Goal: Task Accomplishment & Management: Manage account settings

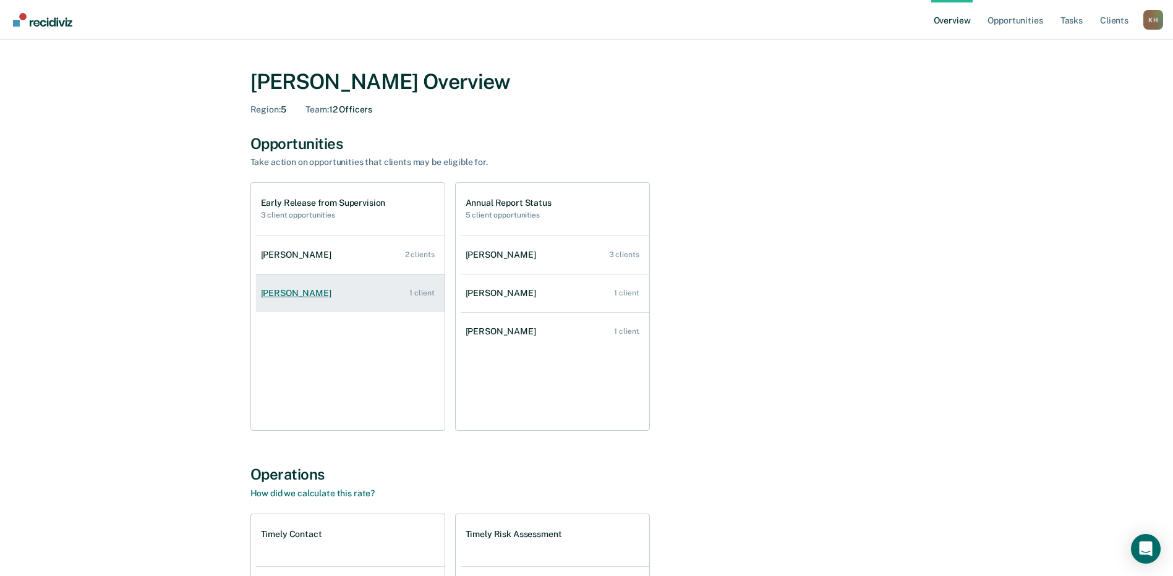
click at [301, 290] on div "[PERSON_NAME]" at bounding box center [298, 293] width 75 height 11
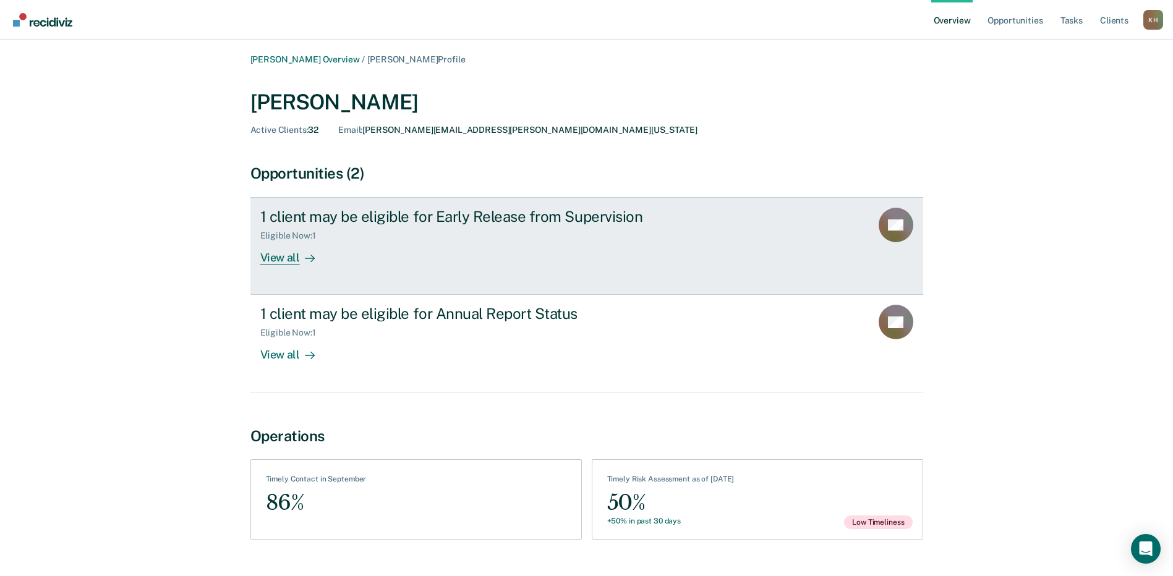
click at [275, 257] on div "View all" at bounding box center [294, 253] width 69 height 24
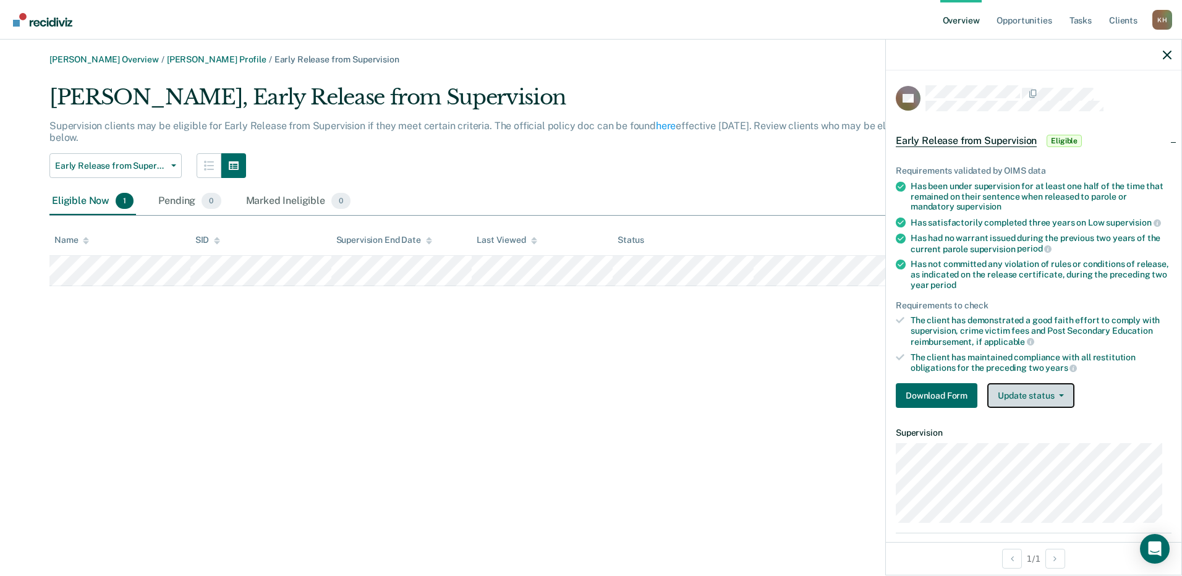
click at [1034, 392] on button "Update status" at bounding box center [1030, 395] width 87 height 25
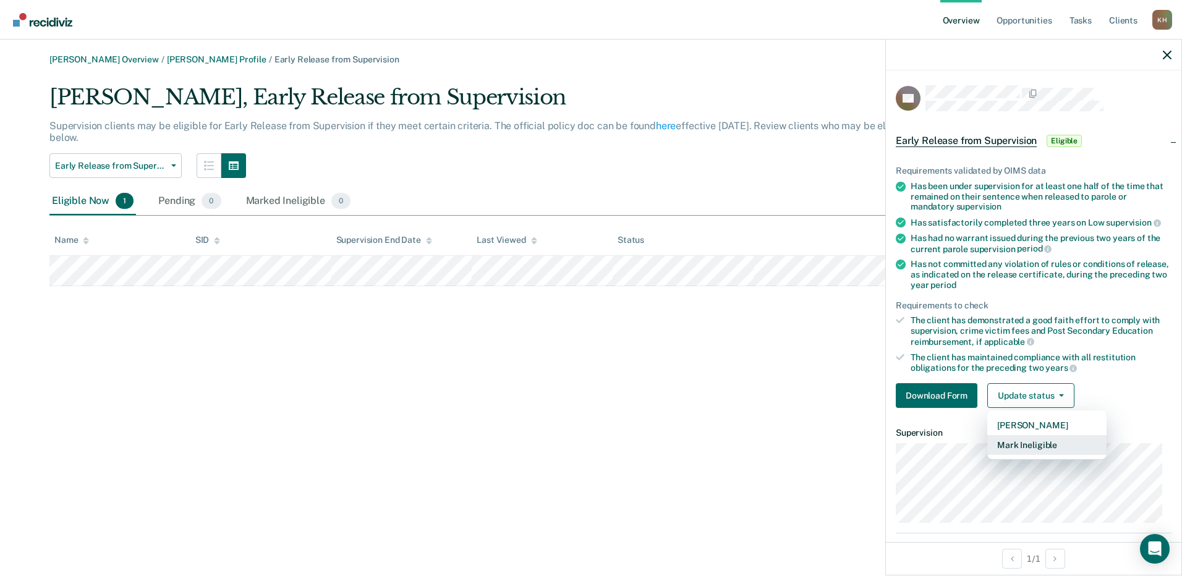
click at [1015, 444] on button "Mark Ineligible" at bounding box center [1046, 445] width 119 height 20
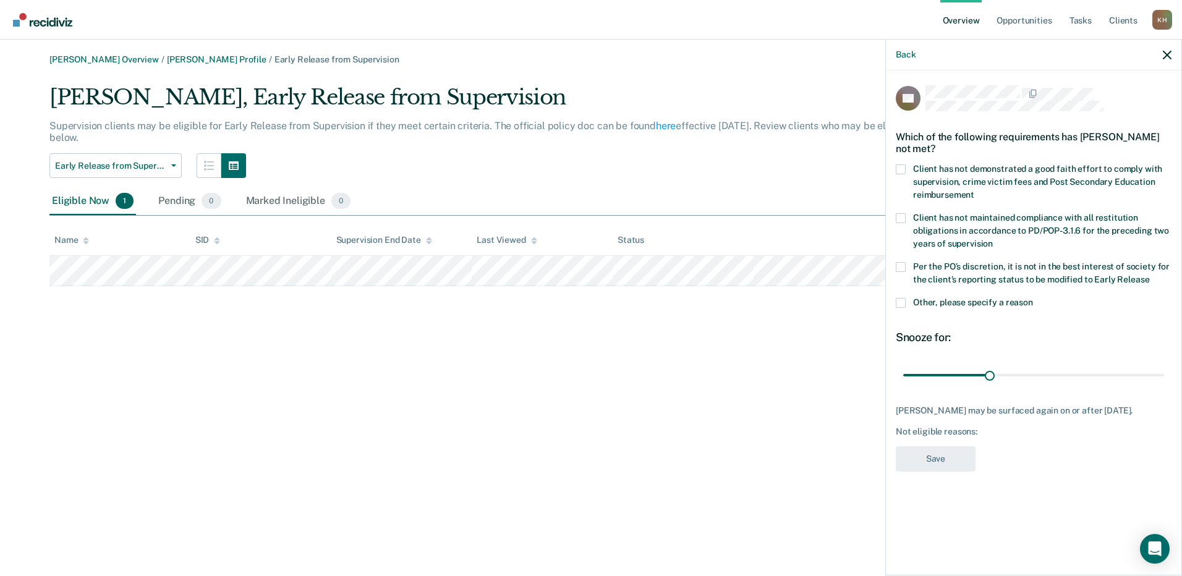
click at [898, 164] on span at bounding box center [901, 169] width 10 height 10
click at [974, 190] on input "Client has not demonstrated a good faith effort to comply with supervision, cri…" at bounding box center [974, 190] width 0 height 0
click at [904, 298] on span at bounding box center [901, 303] width 10 height 10
click at [1033, 298] on input "Other, please specify a reason" at bounding box center [1033, 298] width 0 height 0
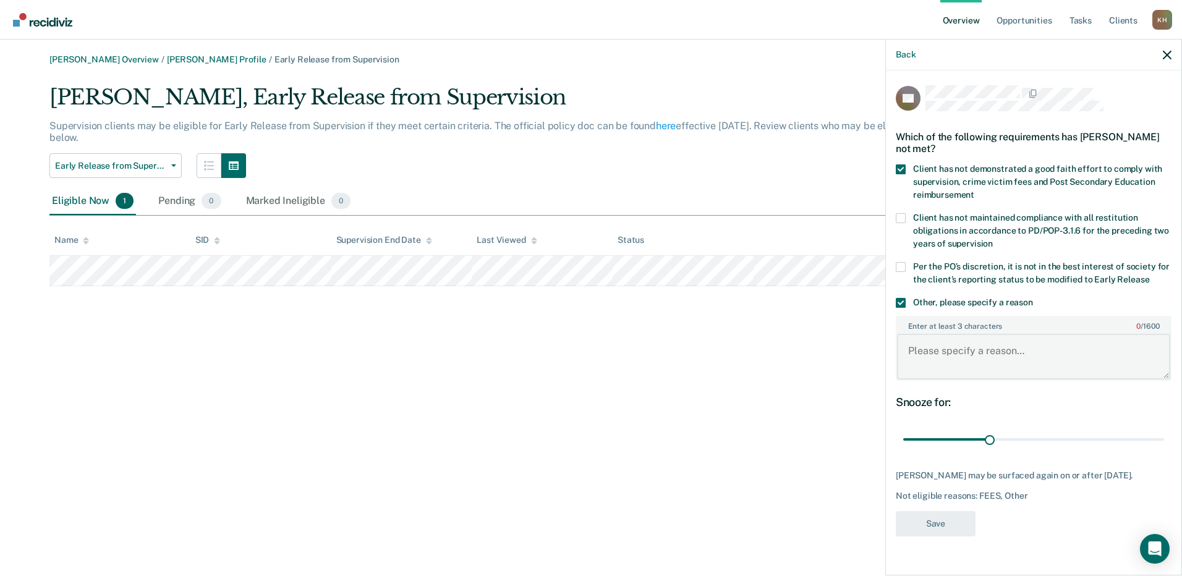
click at [927, 359] on textarea "Enter at least 3 characters 0 / 1600" at bounding box center [1033, 357] width 273 height 46
type textarea "offender is a registered sex offender and is not the best intere"
click at [904, 301] on span at bounding box center [901, 303] width 10 height 10
click at [1033, 298] on input "Other, please specify a reason" at bounding box center [1033, 298] width 0 height 0
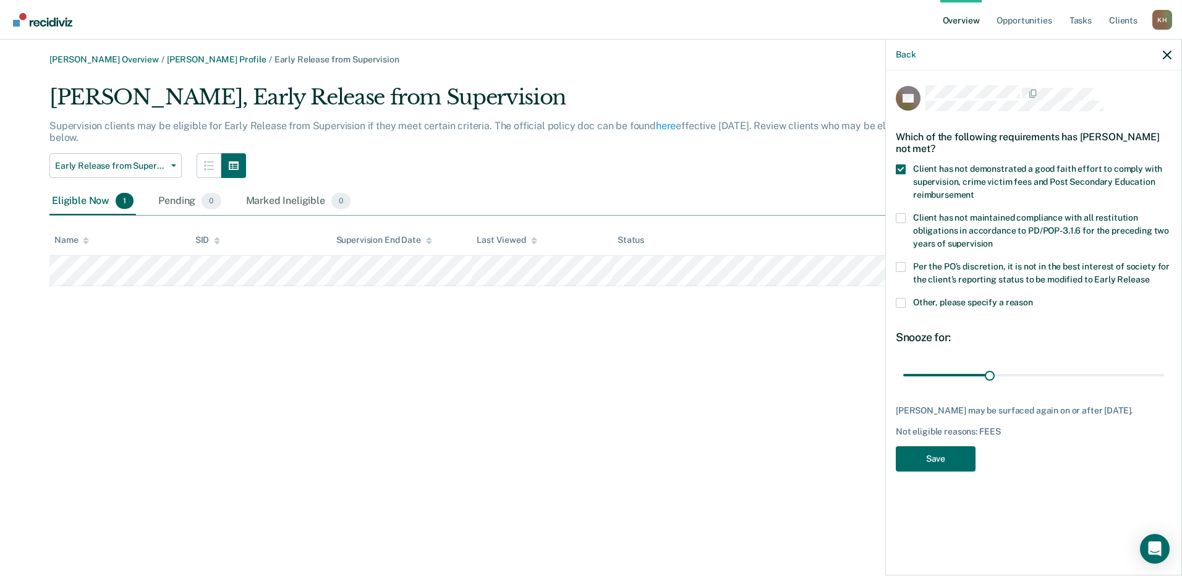
click at [903, 268] on span at bounding box center [901, 267] width 10 height 10
click at [1149, 275] on input "Per the PO’s discretion, it is not in the best interest of society for the clie…" at bounding box center [1149, 275] width 0 height 0
click at [929, 468] on button "Save" at bounding box center [936, 458] width 80 height 25
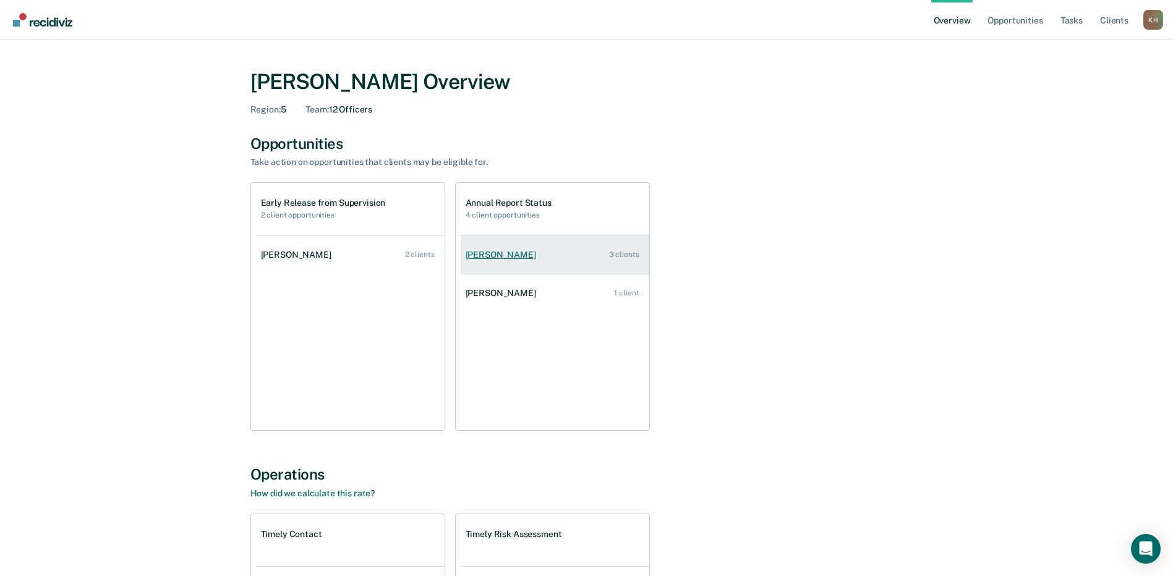
click at [498, 253] on div "[PERSON_NAME]" at bounding box center [503, 255] width 75 height 11
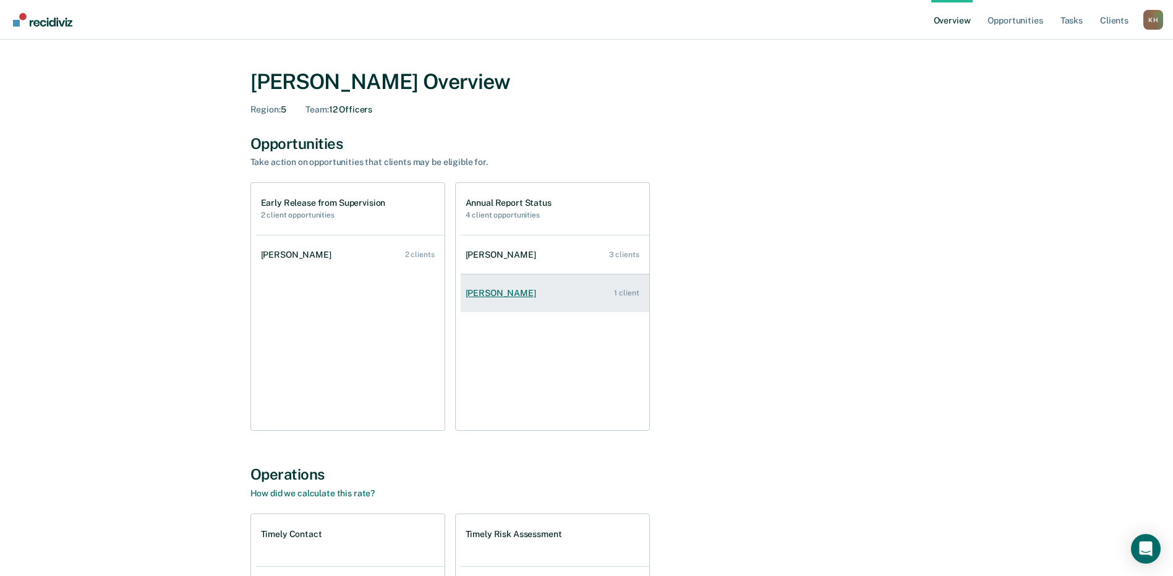
click at [517, 287] on link "[PERSON_NAME] 1 client" at bounding box center [555, 293] width 189 height 35
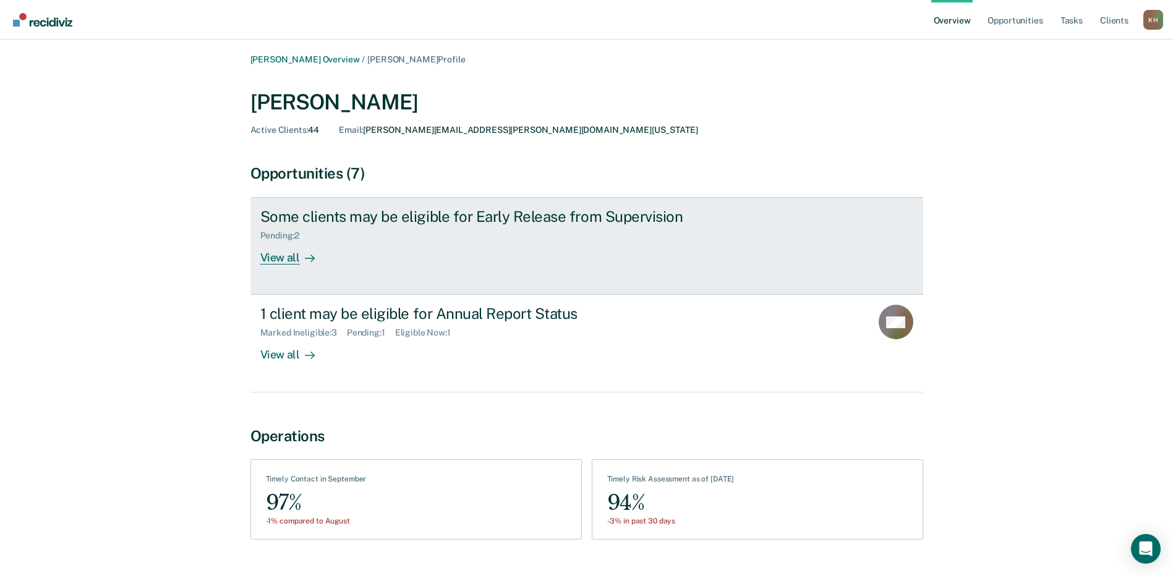
click at [283, 256] on div "View all" at bounding box center [294, 253] width 69 height 24
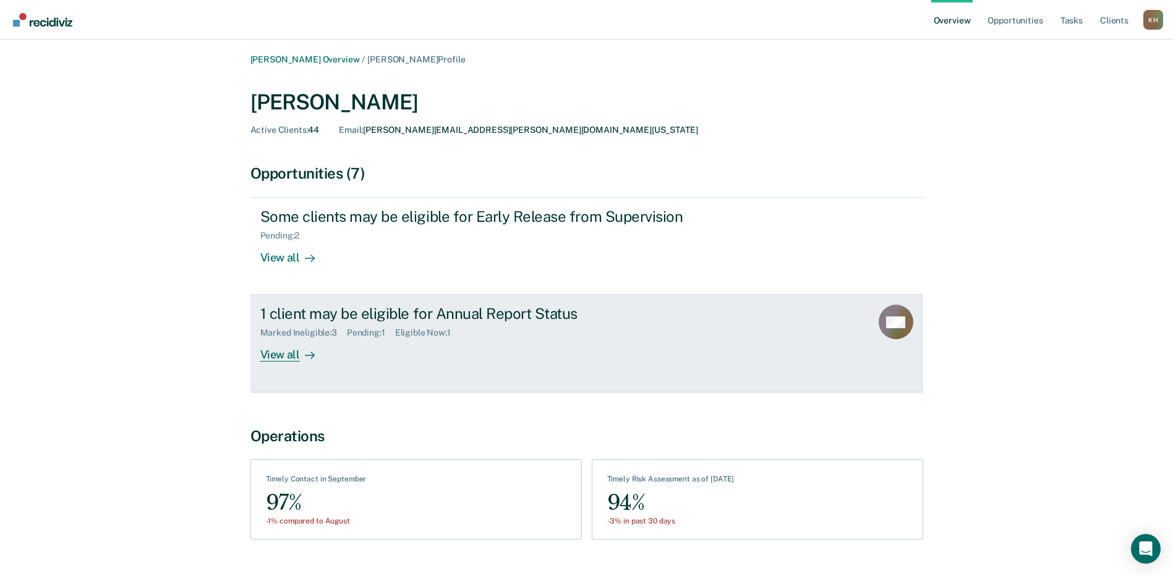
click at [268, 357] on div "View all" at bounding box center [294, 350] width 69 height 24
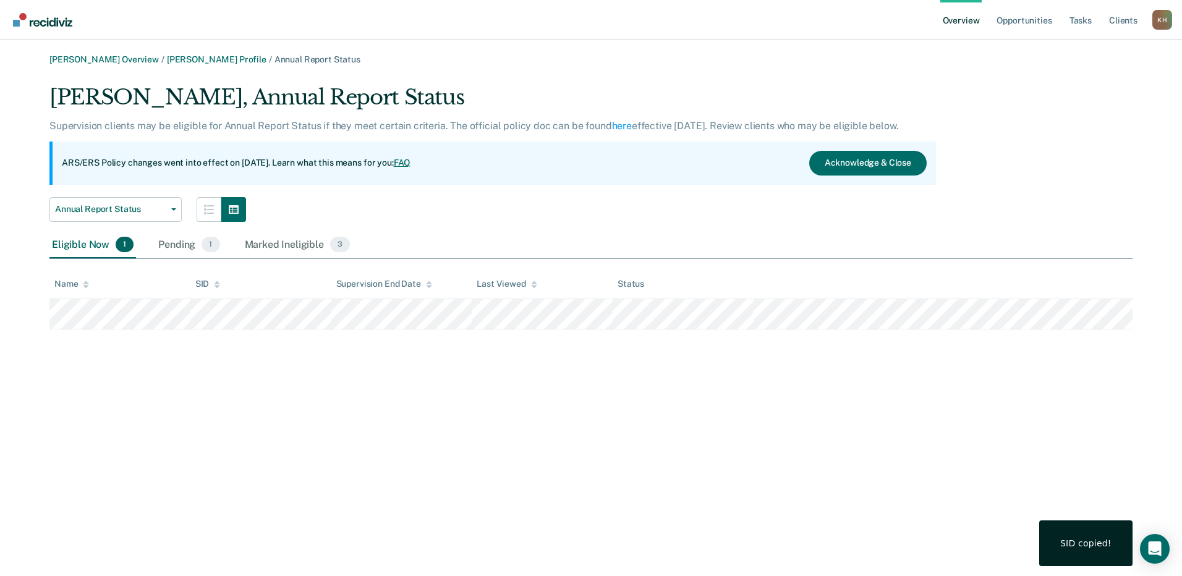
click at [217, 373] on div "[PERSON_NAME] Overview / [PERSON_NAME] Profile / Annual Report Status [PERSON_N…" at bounding box center [591, 295] width 1152 height 482
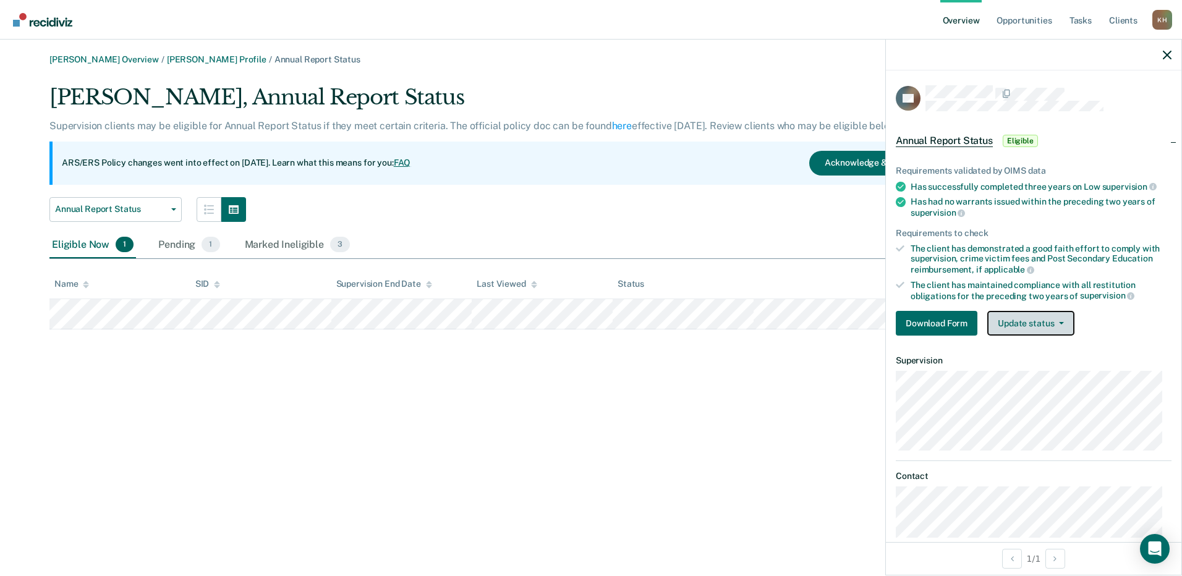
click at [1029, 321] on button "Update status" at bounding box center [1030, 323] width 87 height 25
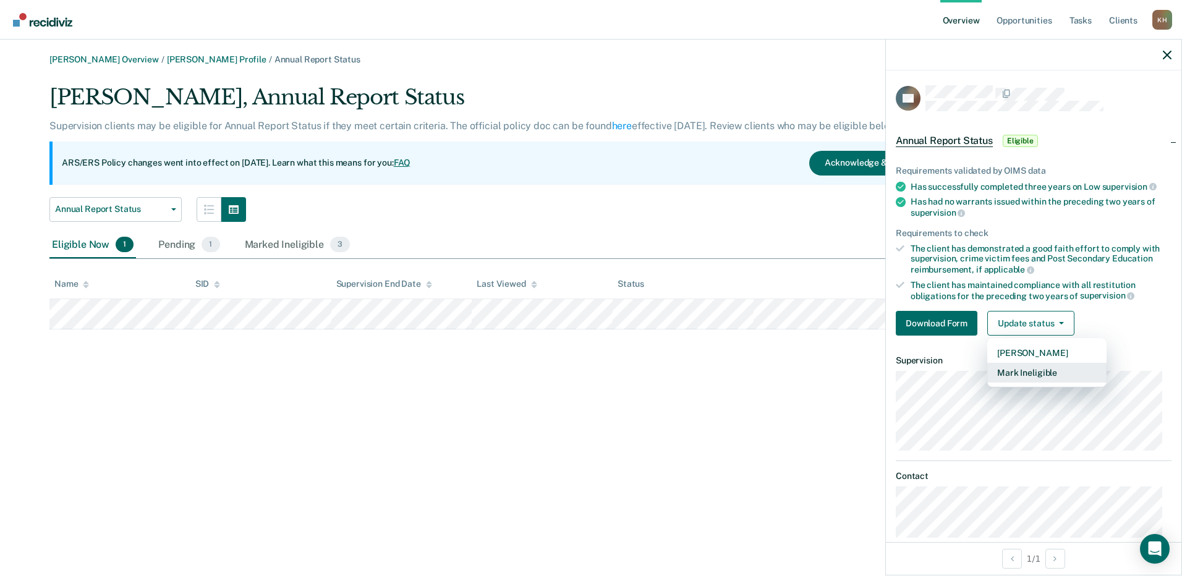
click at [1031, 365] on button "Mark Ineligible" at bounding box center [1046, 373] width 119 height 20
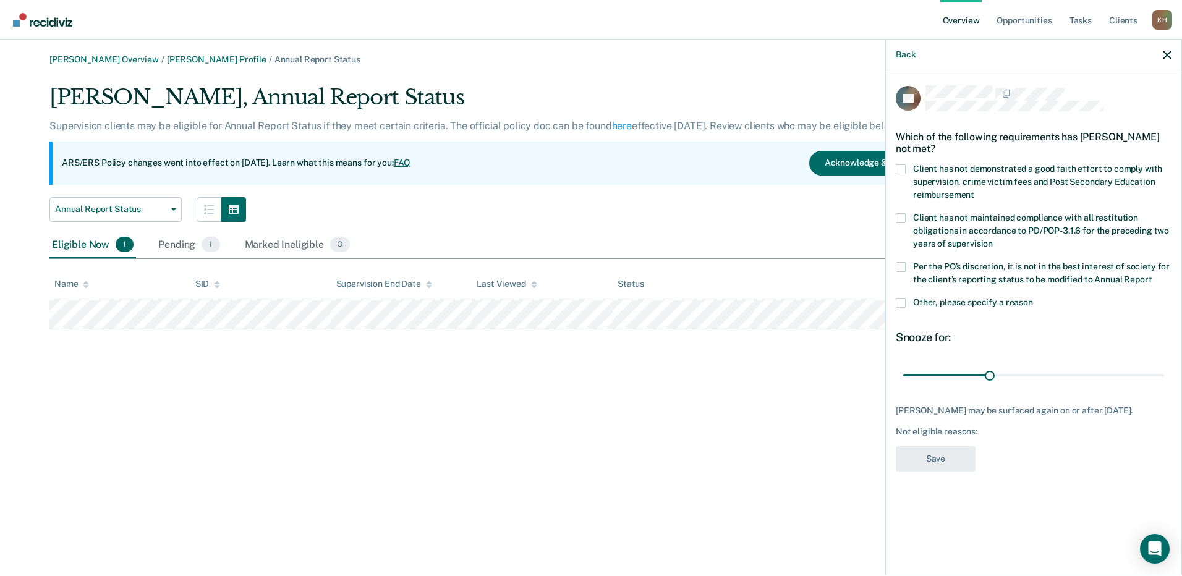
click at [900, 268] on span at bounding box center [901, 267] width 10 height 10
click at [1152, 275] on input "Per the PO’s discretion, it is not in the best interest of society for the clie…" at bounding box center [1152, 275] width 0 height 0
click at [937, 467] on button "Save" at bounding box center [936, 458] width 80 height 25
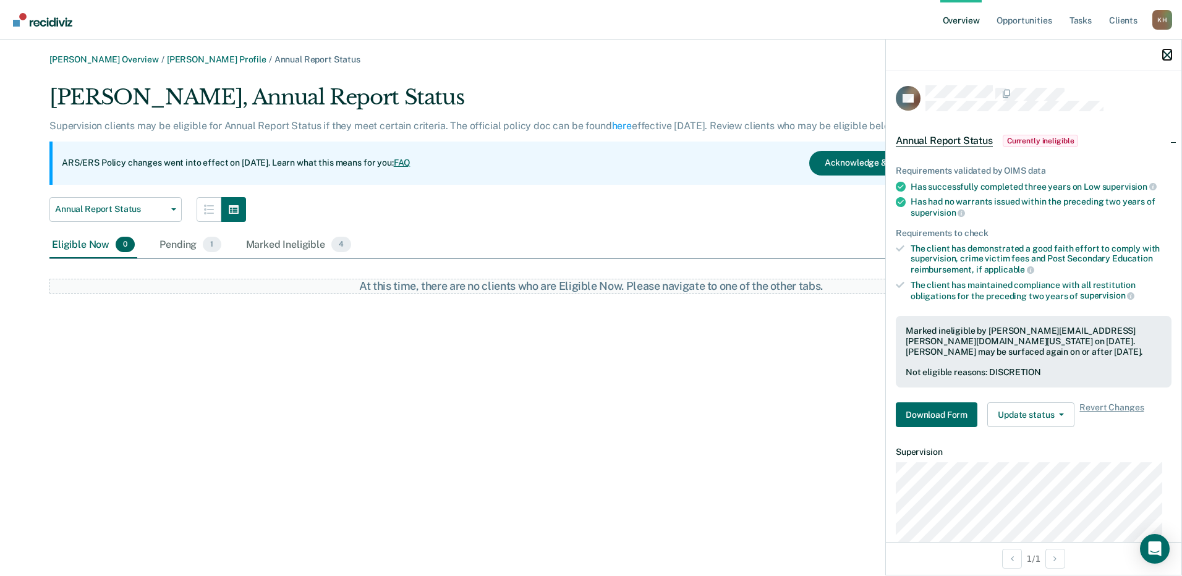
click at [1164, 51] on icon "button" at bounding box center [1167, 55] width 9 height 9
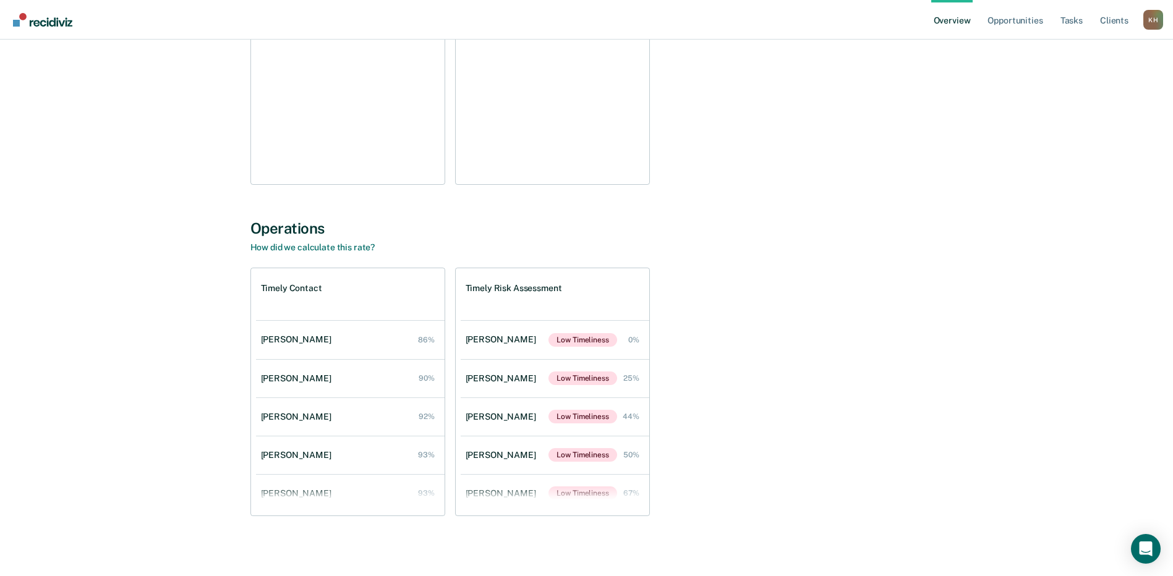
scroll to position [247, 0]
